Goal: Information Seeking & Learning: Learn about a topic

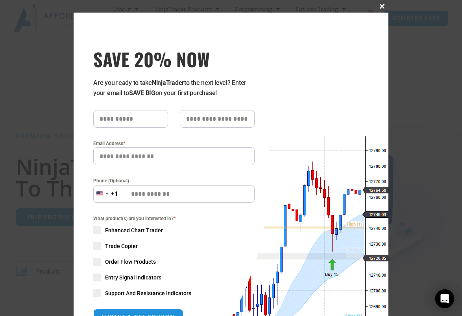
click at [383, 7] on span at bounding box center [382, 6] width 13 height 5
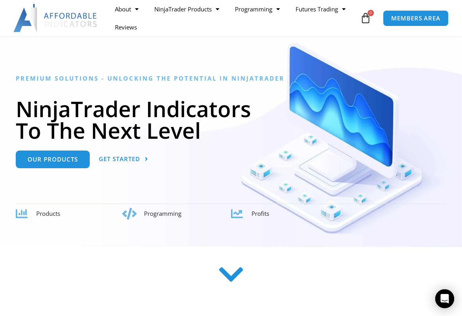
scroll to position [54, 0]
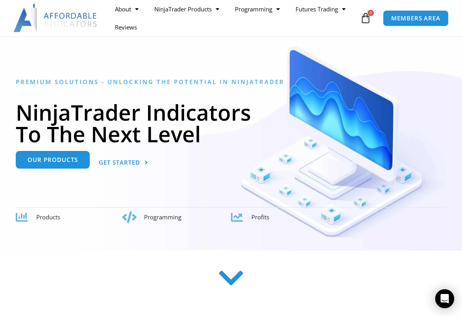
click at [41, 159] on span "Our Products" at bounding box center [53, 160] width 50 height 6
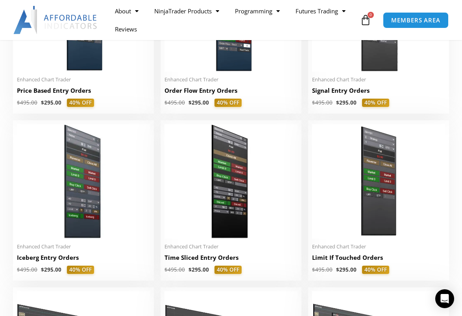
scroll to position [768, 0]
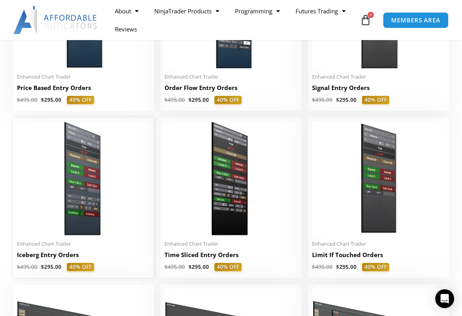
click at [69, 165] on img at bounding box center [83, 179] width 133 height 115
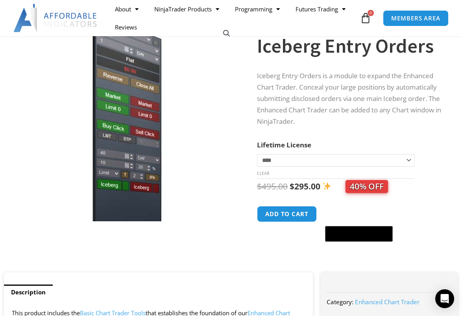
scroll to position [60, 0]
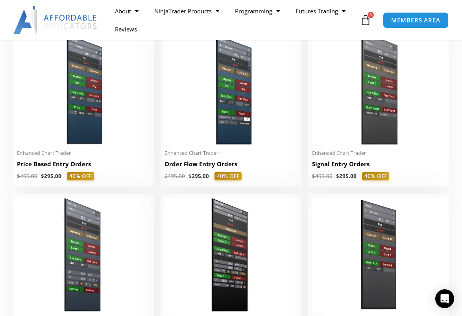
scroll to position [690, 0]
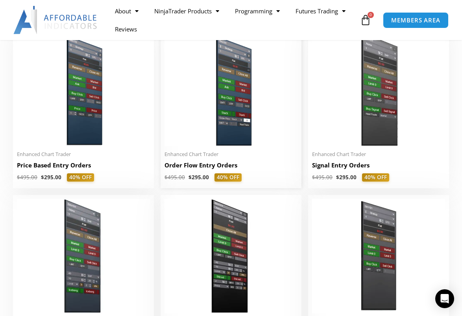
click at [220, 80] on img at bounding box center [231, 89] width 133 height 115
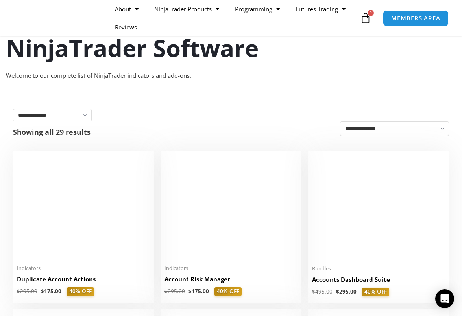
scroll to position [65, 0]
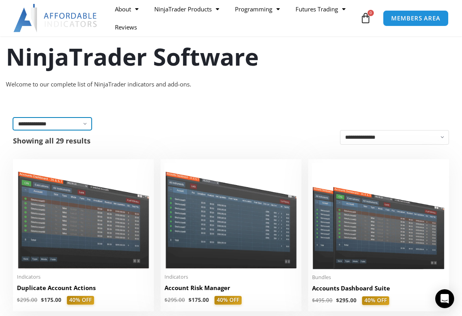
click at [42, 124] on select "**********" at bounding box center [52, 124] width 79 height 13
select select "**********"
click at [13, 118] on select "**********" at bounding box center [52, 124] width 79 height 13
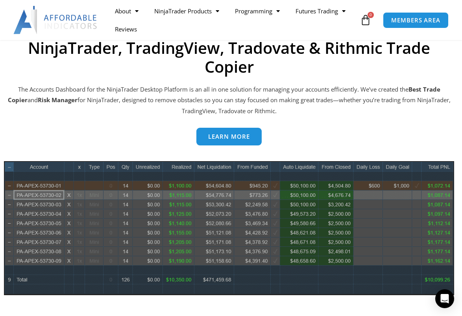
scroll to position [341, 0]
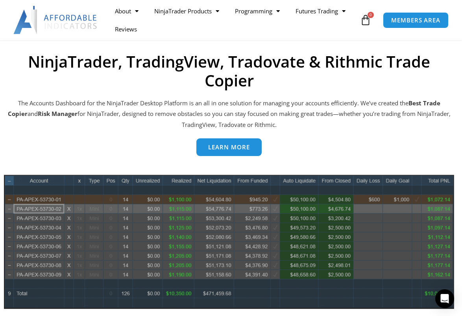
click at [235, 147] on span "Learn more" at bounding box center [229, 147] width 42 height 6
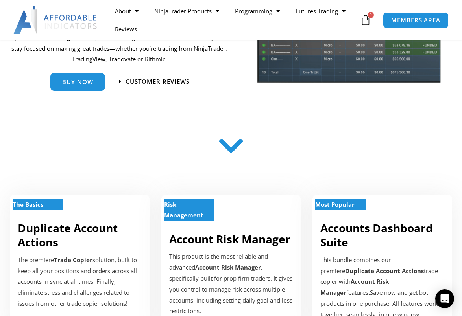
scroll to position [155, 0]
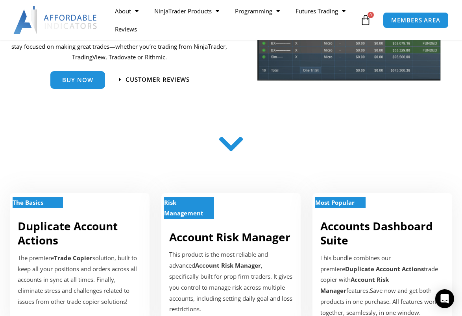
click at [230, 144] on icon at bounding box center [231, 144] width 28 height 28
click at [230, 150] on icon at bounding box center [231, 144] width 28 height 28
click at [228, 150] on icon at bounding box center [231, 144] width 28 height 28
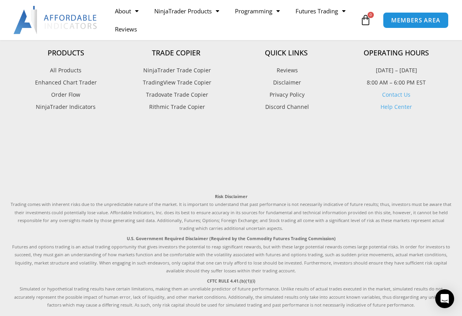
scroll to position [2015, 0]
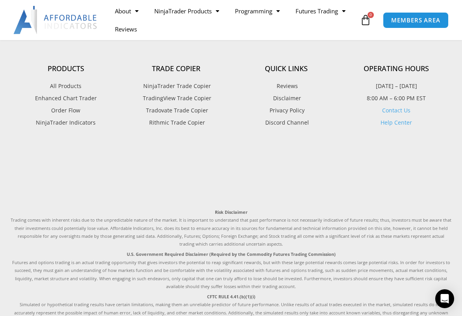
click at [165, 128] on span "Rithmic Trade Copier" at bounding box center [176, 123] width 58 height 10
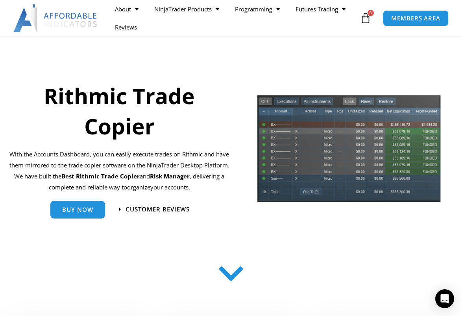
scroll to position [42, 0]
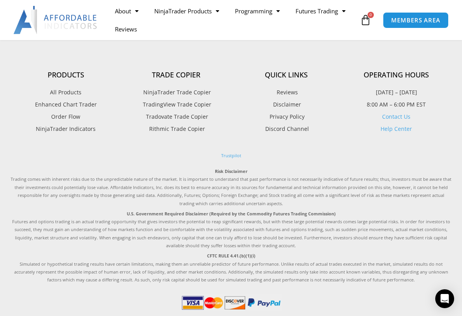
scroll to position [1934, 0]
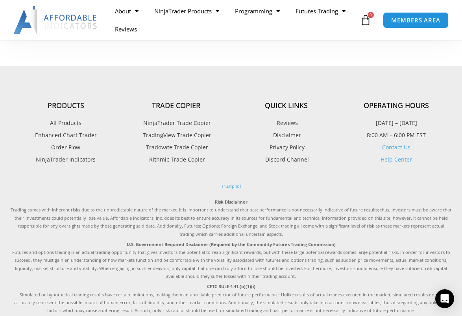
click at [154, 128] on span "NinjaTrader Trade Copier" at bounding box center [176, 123] width 70 height 10
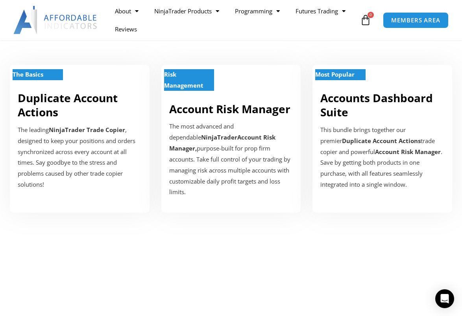
scroll to position [298, 0]
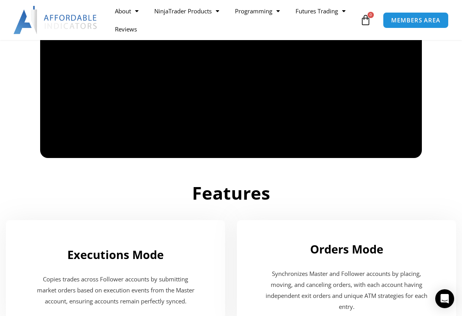
scroll to position [687, 0]
